Goal: Information Seeking & Learning: Learn about a topic

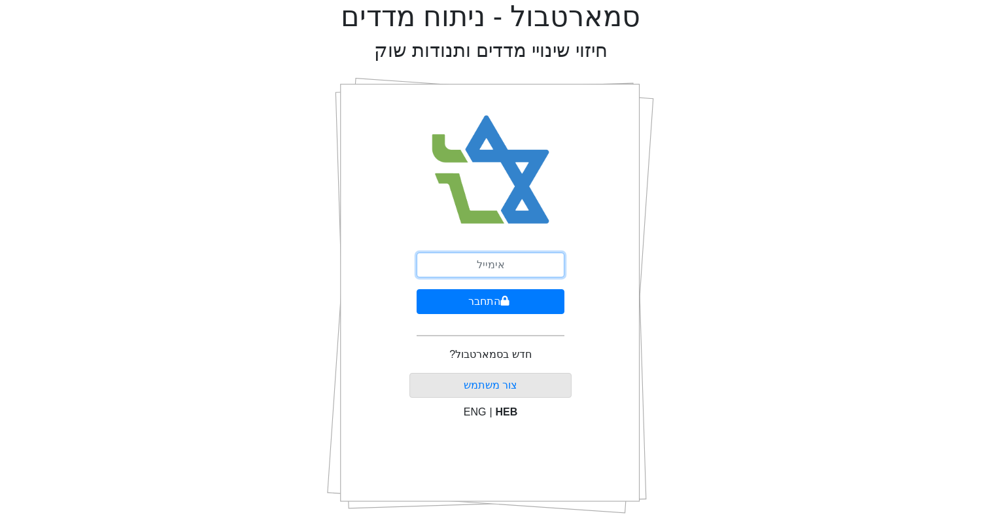
click at [500, 264] on input "email" at bounding box center [491, 265] width 148 height 25
type input "[EMAIL_ADDRESS][DOMAIN_NAME]"
click at [417, 289] on button "התחבר" at bounding box center [491, 301] width 148 height 25
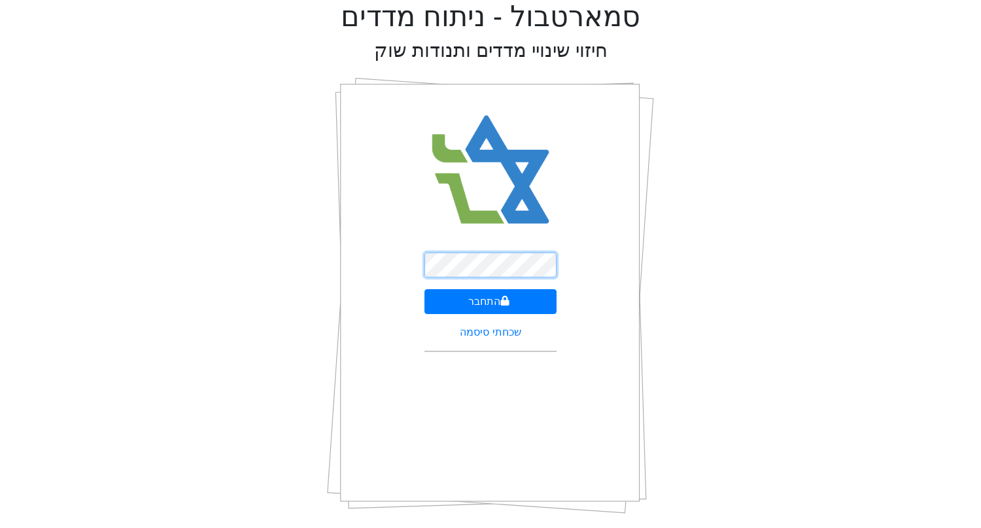
click at [425, 289] on button "התחבר" at bounding box center [491, 301] width 133 height 25
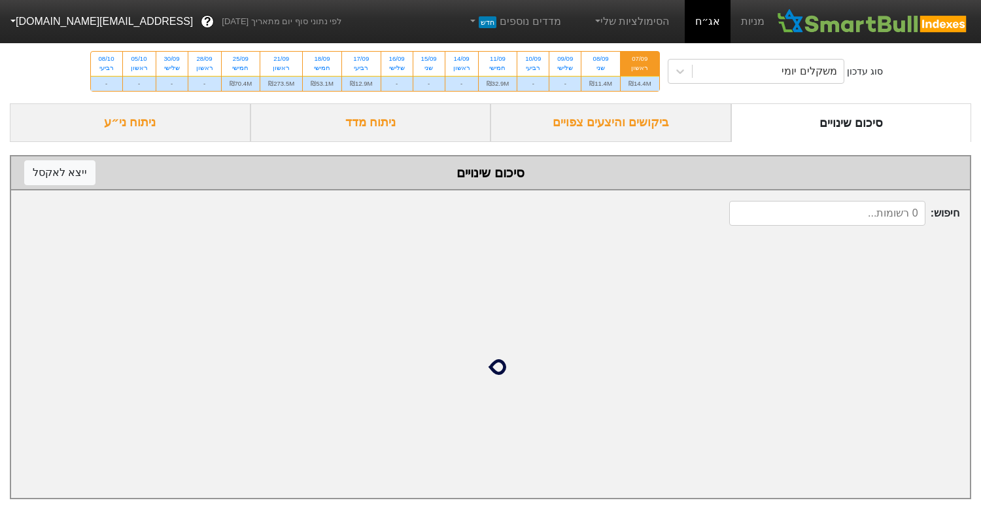
click at [624, 131] on div "ביקושים והיצעים צפויים" at bounding box center [611, 122] width 241 height 39
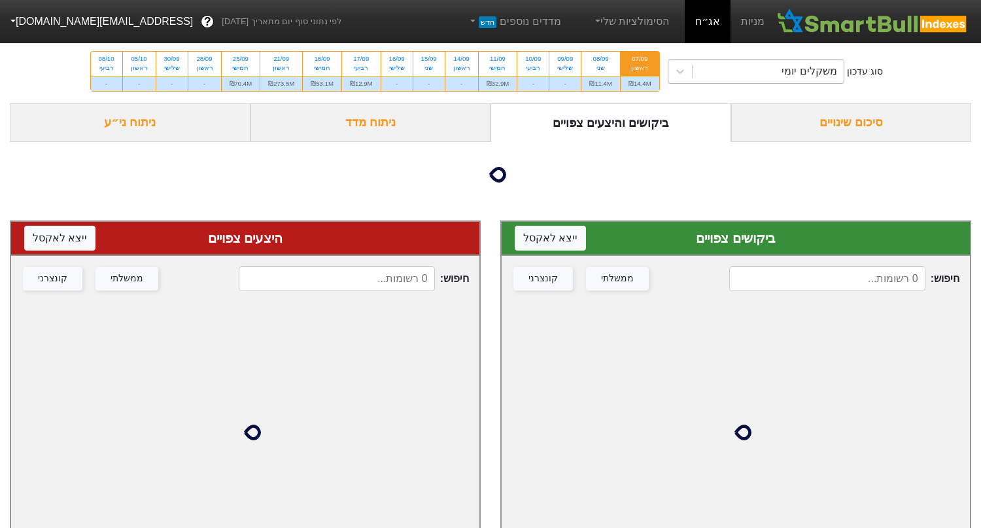
click at [739, 76] on div "משקלים יומי" at bounding box center [768, 72] width 151 height 24
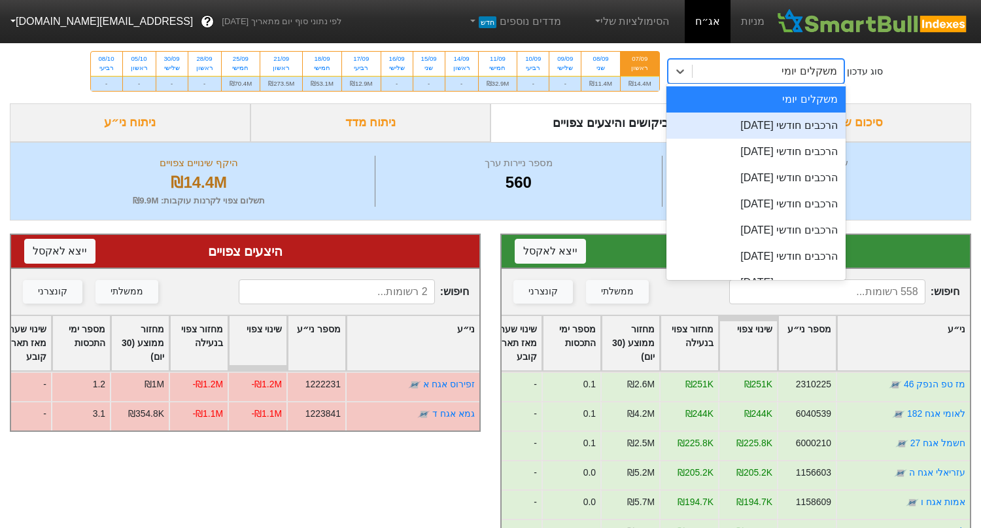
click at [731, 130] on div "הרכבים חודשי [DATE]" at bounding box center [756, 126] width 179 height 26
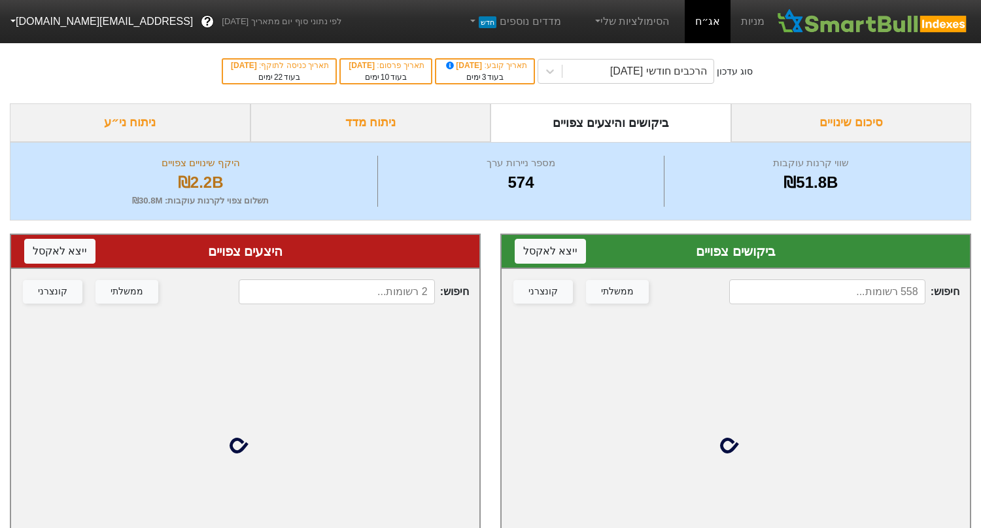
click at [144, 125] on div "ניתוח ני״ע" at bounding box center [130, 122] width 241 height 39
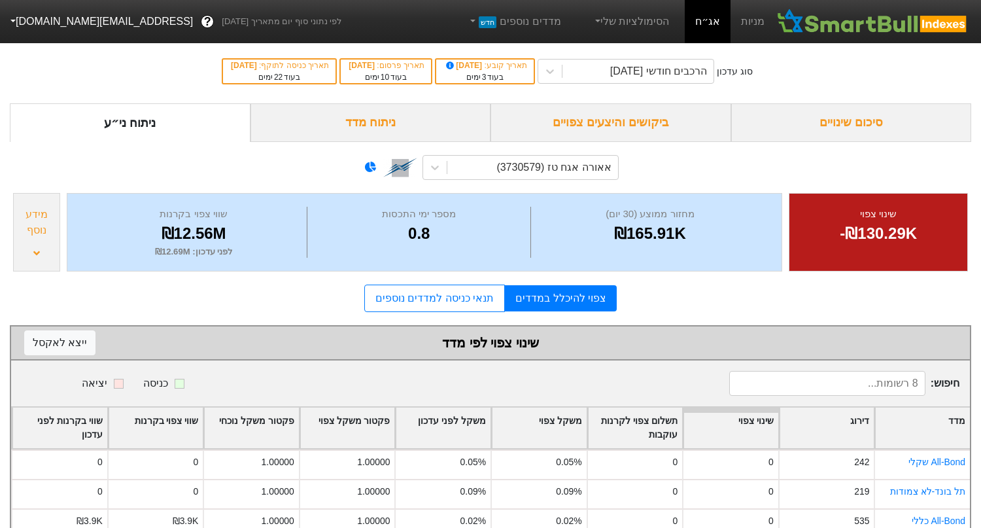
click at [521, 183] on div "אאורה אגח טז (3730579)" at bounding box center [490, 167] width 256 height 44
click at [521, 175] on div "אאורה אגח טז (3730579)" at bounding box center [532, 168] width 171 height 24
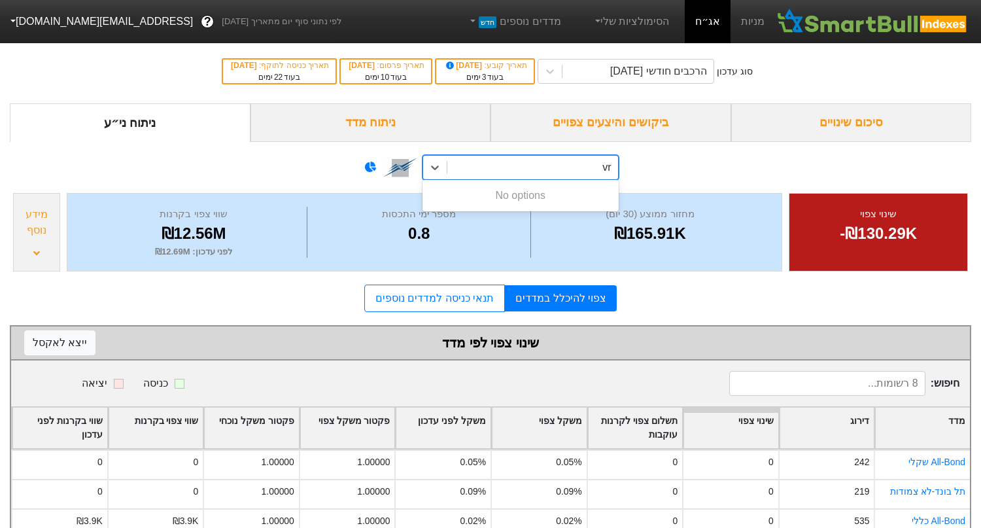
type input "v"
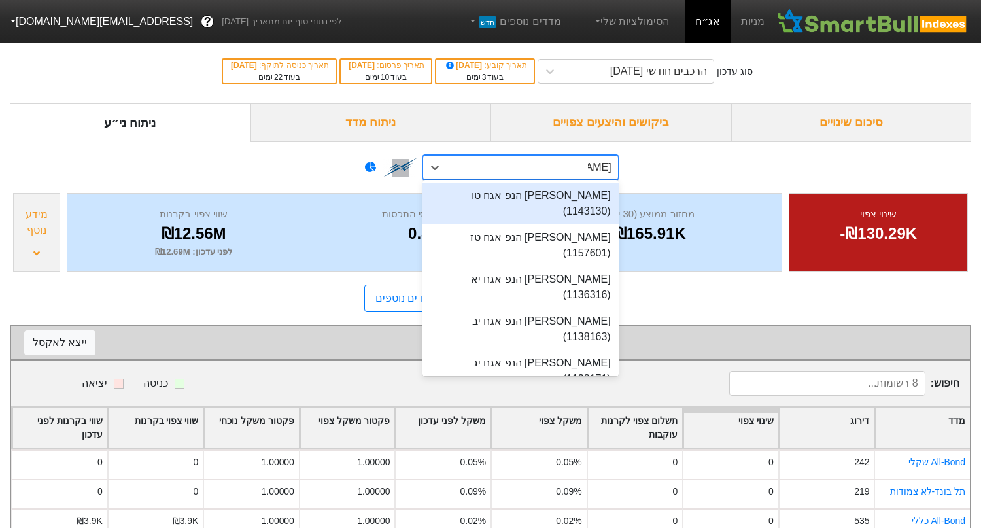
type input "[PERSON_NAME]"
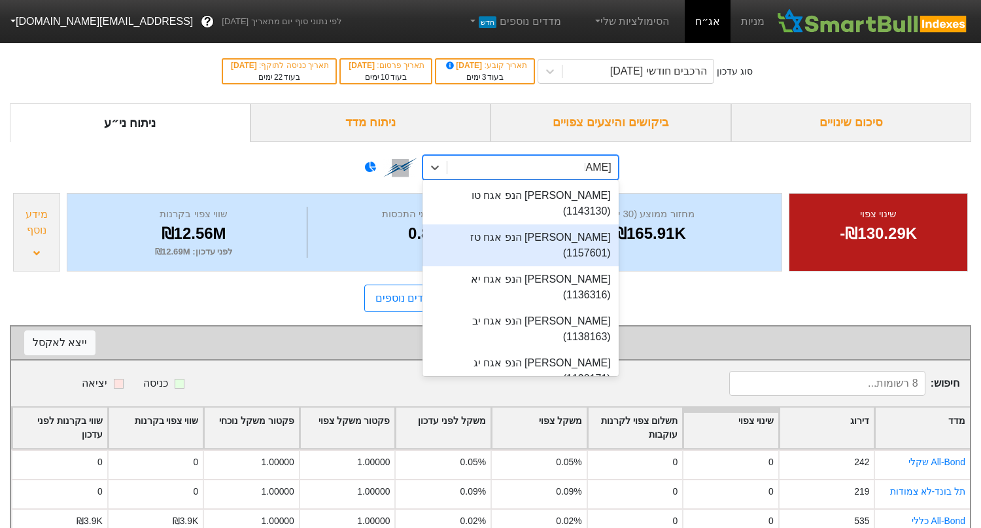
click at [546, 230] on div "[PERSON_NAME] הנפ אגח טז (1157601)" at bounding box center [521, 245] width 196 height 42
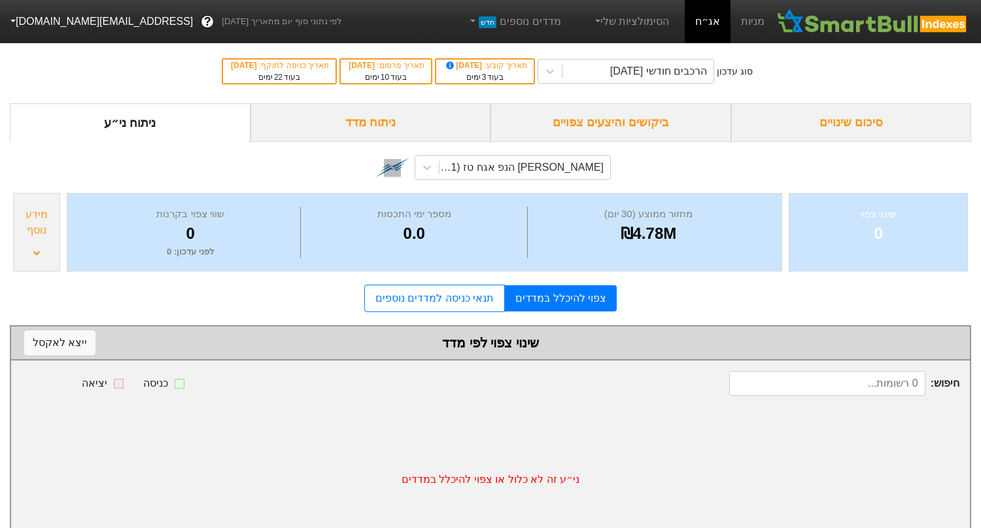
click at [461, 347] on div "שינוי צפוי לפי מדד ייצא ל [PERSON_NAME]" at bounding box center [490, 343] width 933 height 20
click at [453, 317] on form "סיכום שינויים ביקושים והיצעים צפויים ניתוח מדד ניתוח ני״ע [PERSON_NAME] הנפ אגח…" at bounding box center [491, 328] width 962 height 451
click at [453, 298] on link "תנאי כניסה למדדים נוספים" at bounding box center [434, 298] width 141 height 27
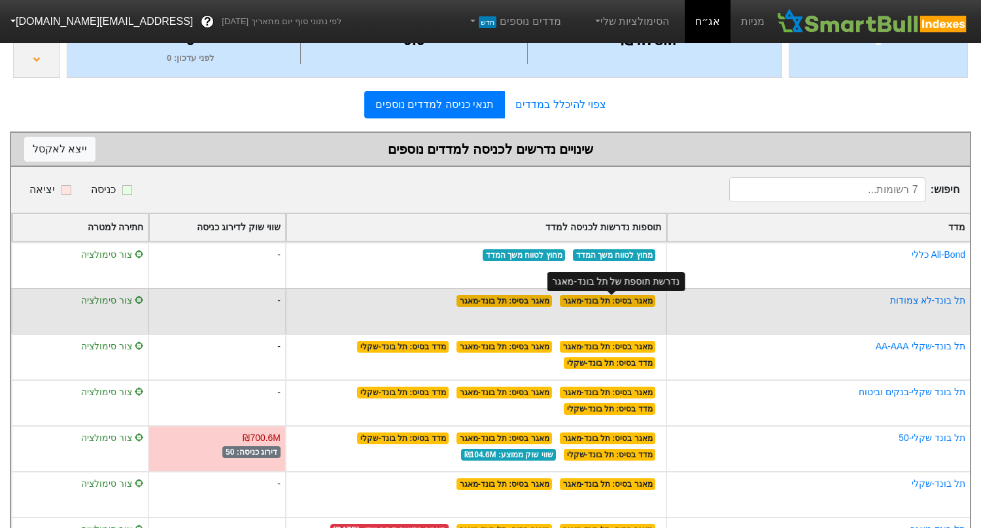
scroll to position [194, 0]
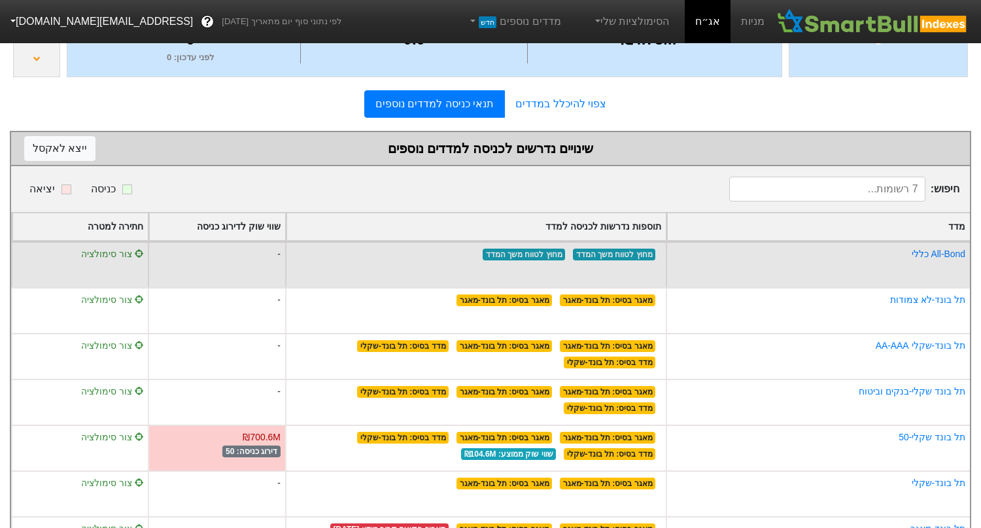
click at [614, 255] on span "מחוץ לטווח משך המדד" at bounding box center [614, 255] width 83 height 12
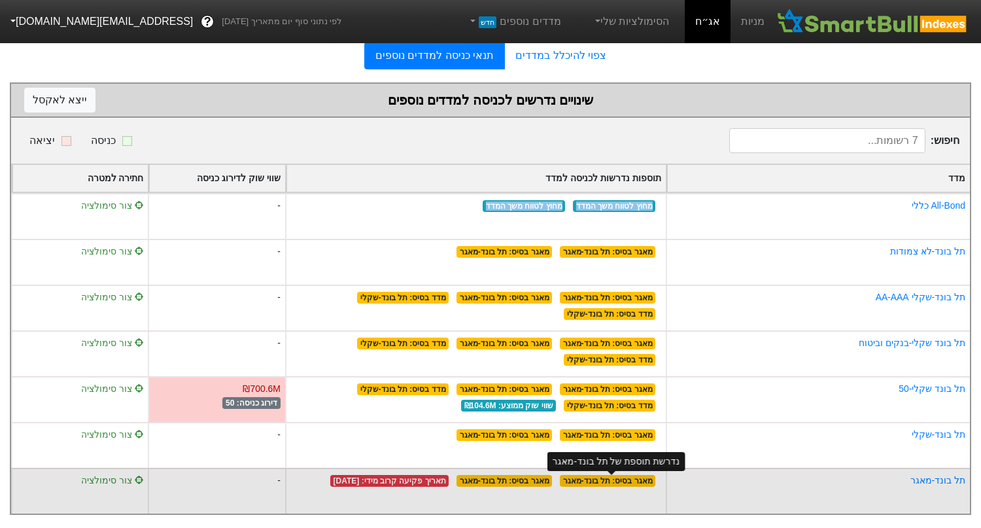
scroll to position [0, 0]
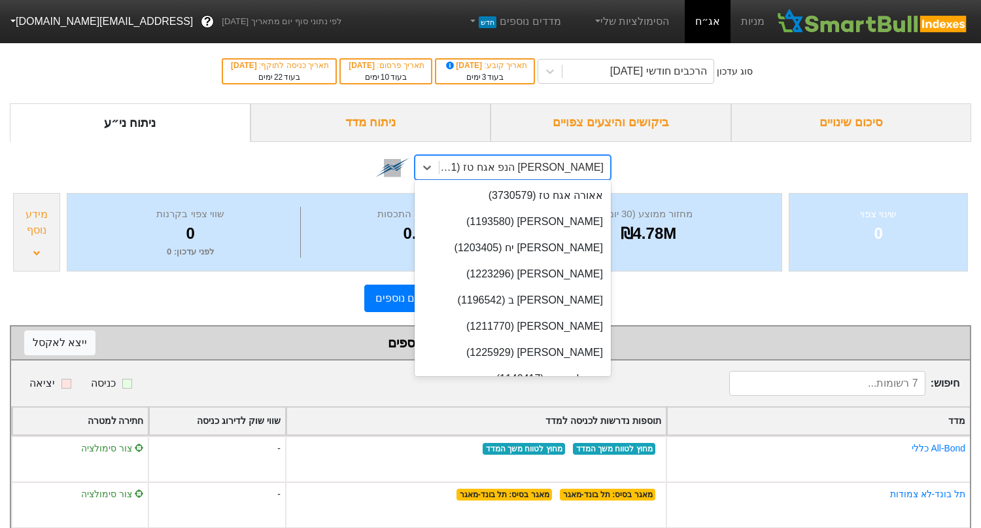
click at [523, 156] on div "[PERSON_NAME] הנפ אגח טז (1157601)" at bounding box center [525, 168] width 171 height 24
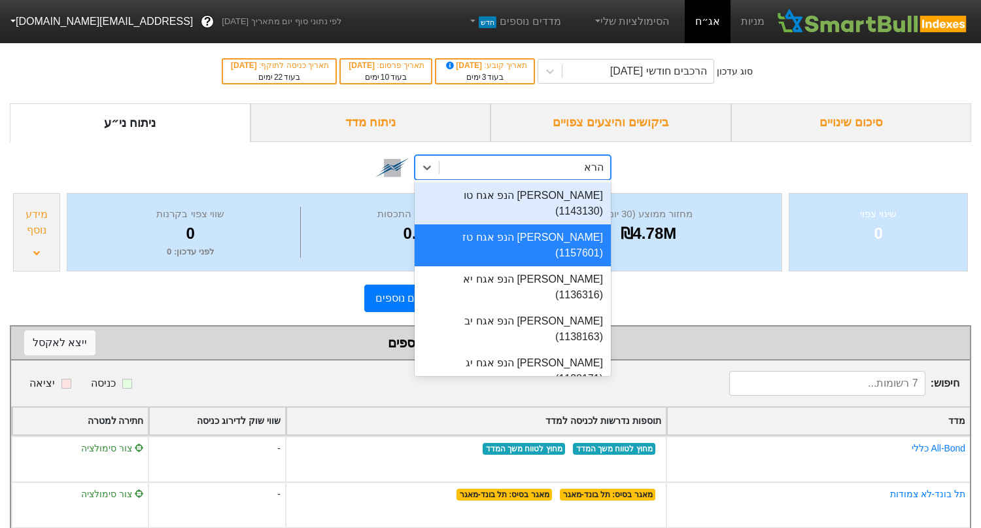
type input "הרא"
